Goal: Check status

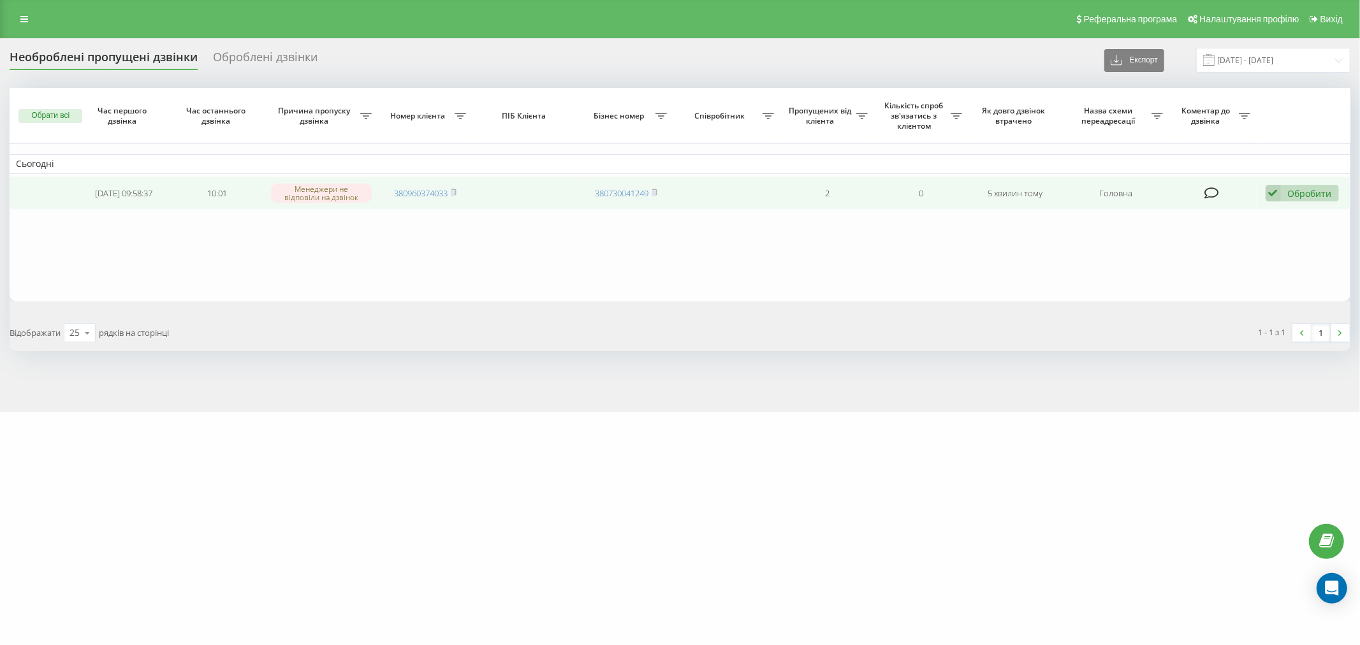
click at [419, 200] on td "380960374033" at bounding box center [425, 194] width 94 height 34
click at [425, 181] on td "380960374033" at bounding box center [425, 194] width 94 height 34
click at [434, 196] on link "380960374033" at bounding box center [421, 192] width 54 height 11
